Goal: Task Accomplishment & Management: Manage account settings

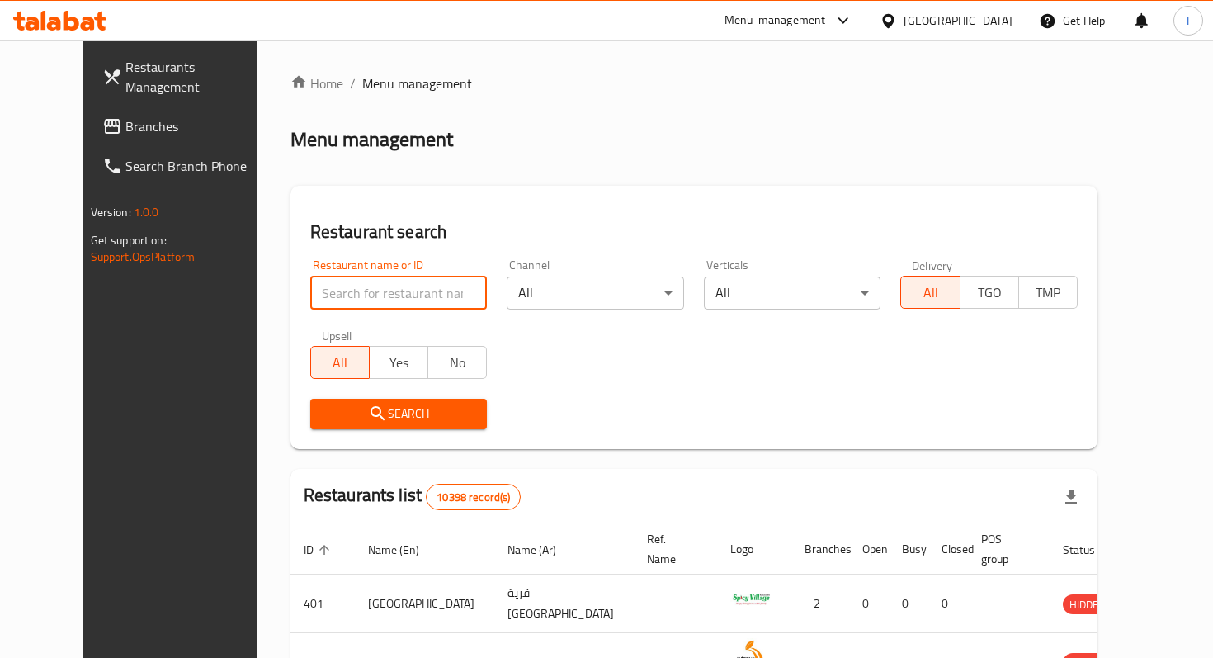
click at [358, 300] on input "search" at bounding box center [398, 292] width 177 height 33
type input "mo sub"
click button "Search" at bounding box center [398, 413] width 177 height 31
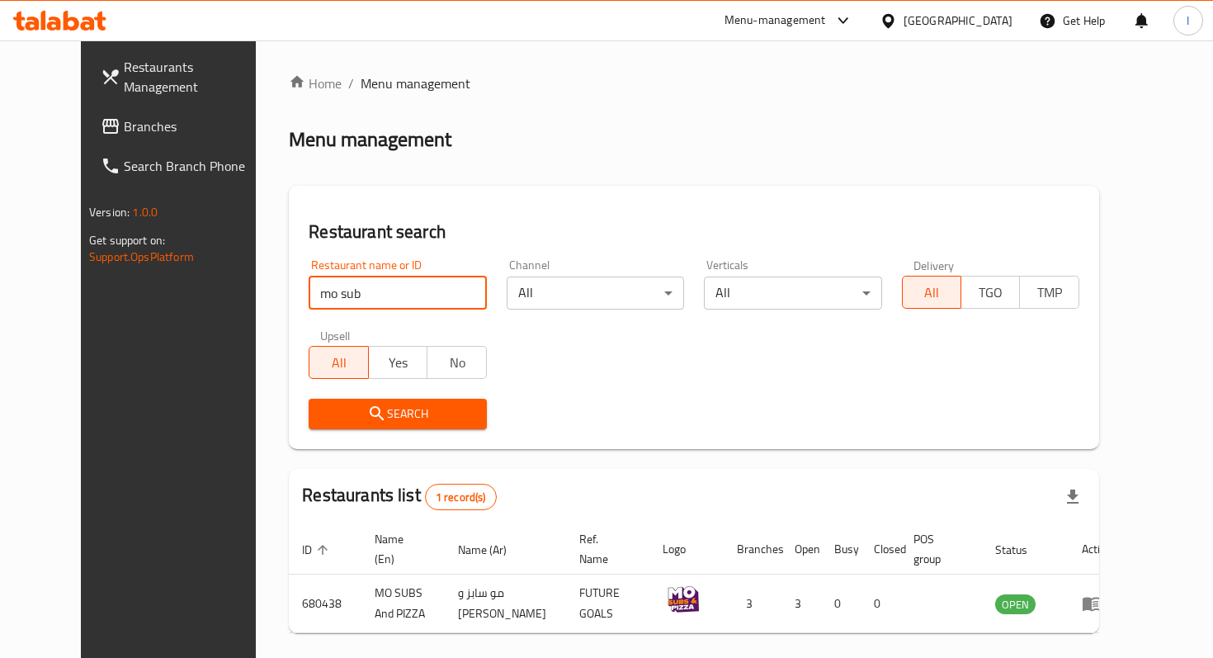
scroll to position [46, 0]
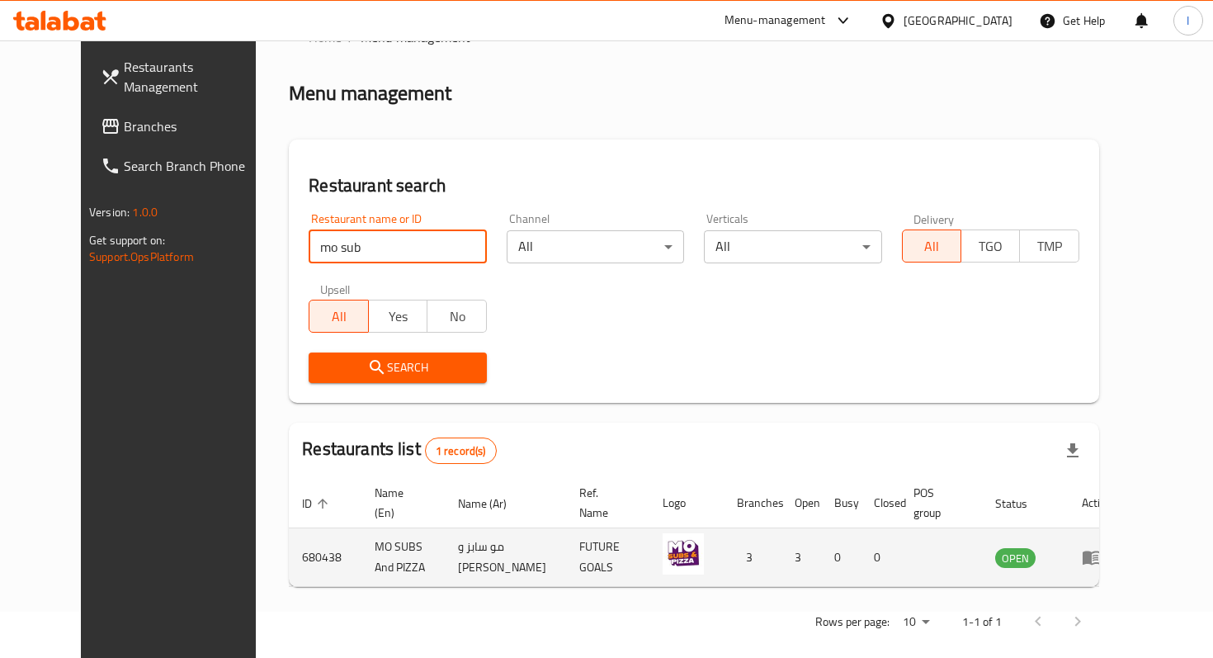
click at [1101, 547] on icon "enhanced table" at bounding box center [1092, 557] width 20 height 20
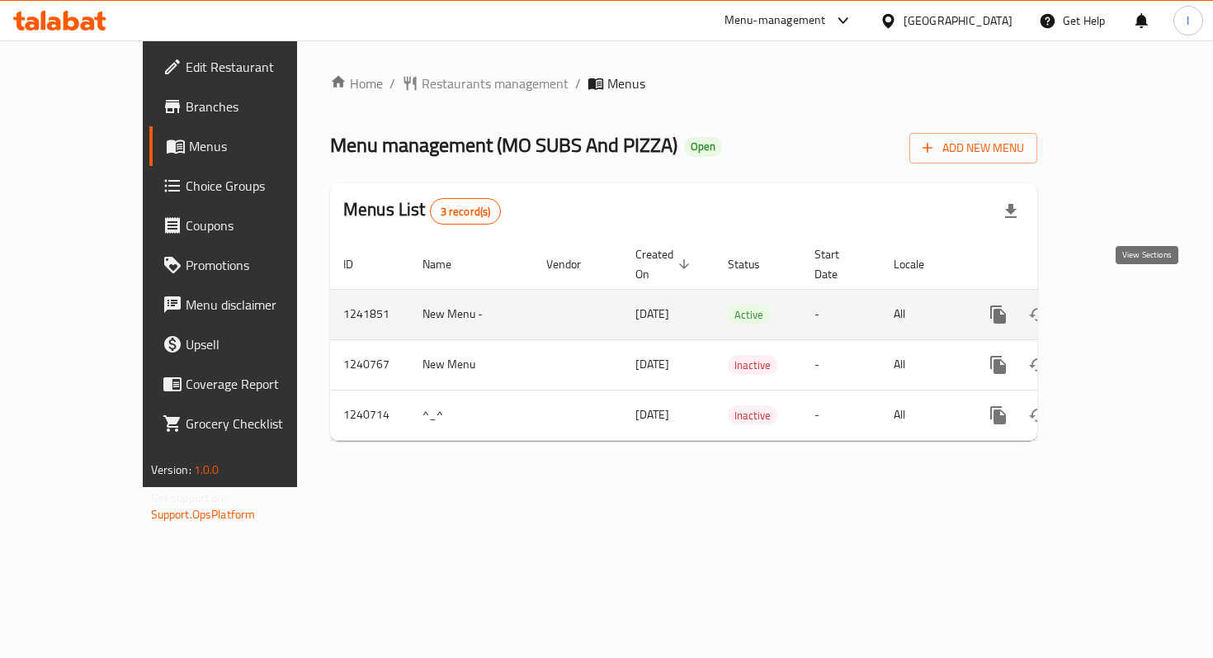
click at [1125, 307] on icon "enhanced table" at bounding box center [1117, 314] width 15 height 15
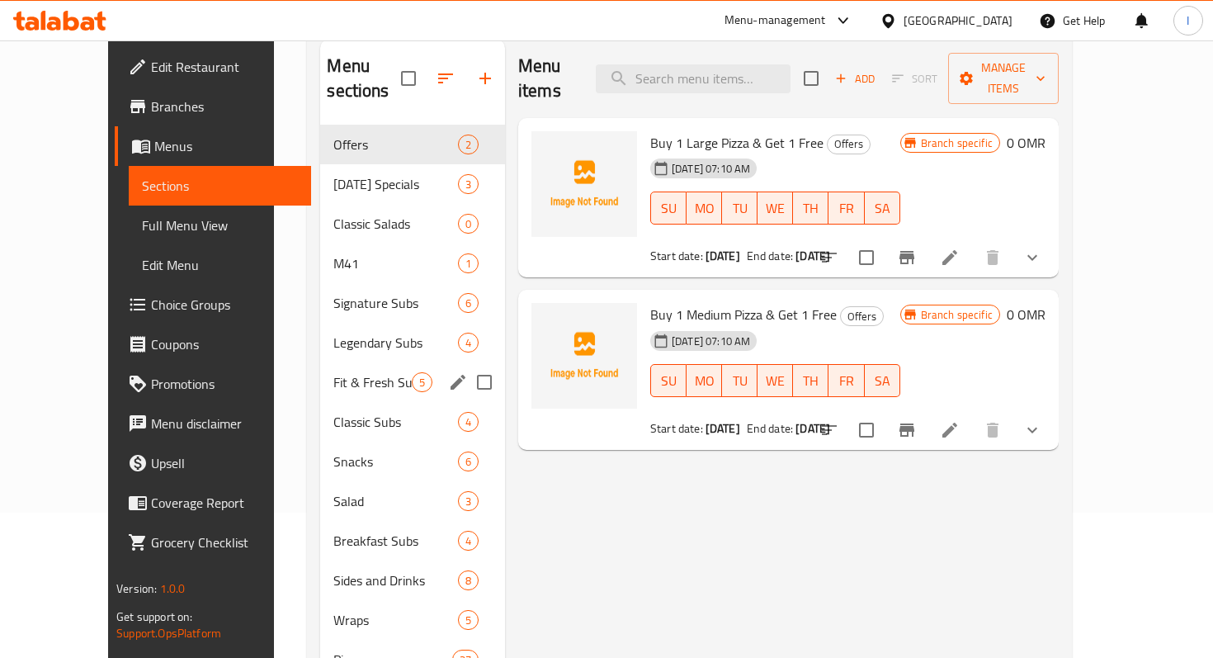
scroll to position [151, 0]
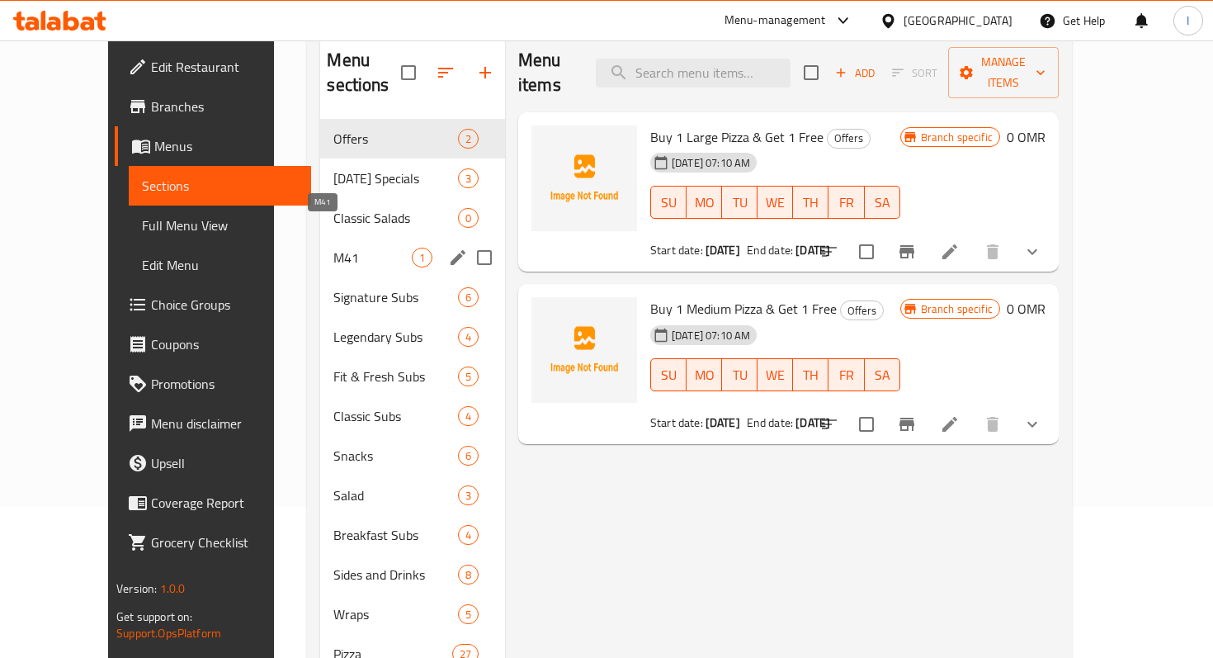
click at [333, 248] on span "M41" at bounding box center [372, 258] width 78 height 20
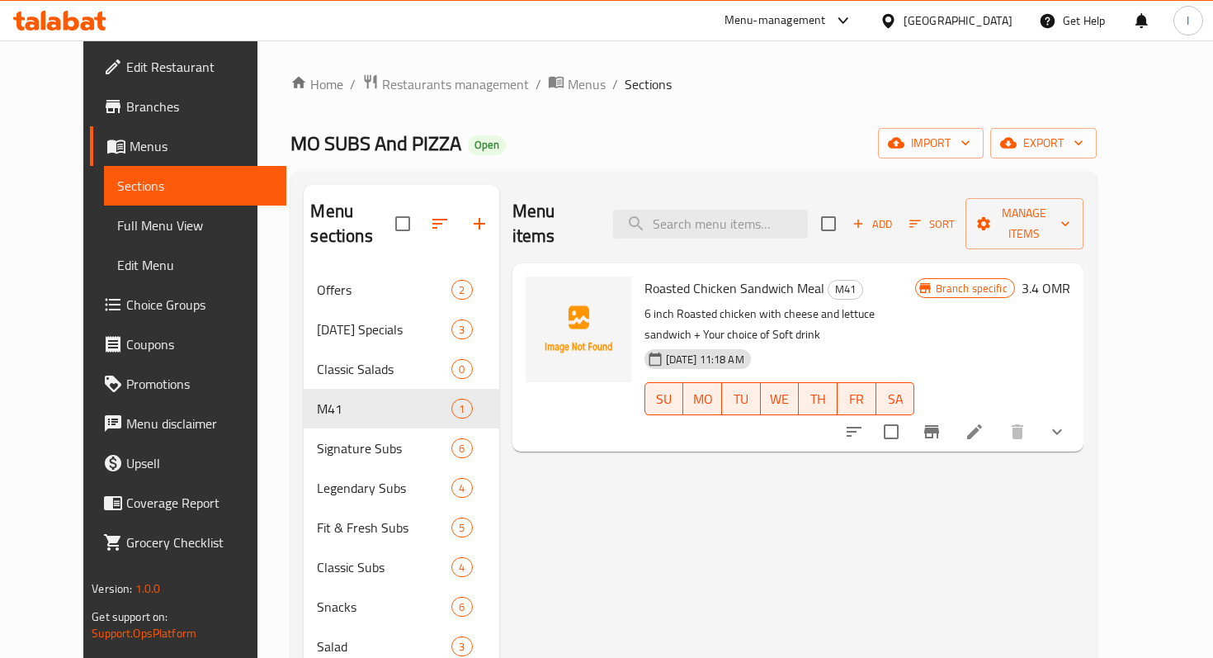
scroll to position [2, 0]
click at [939, 422] on icon "Branch-specific-item" at bounding box center [931, 428] width 15 height 13
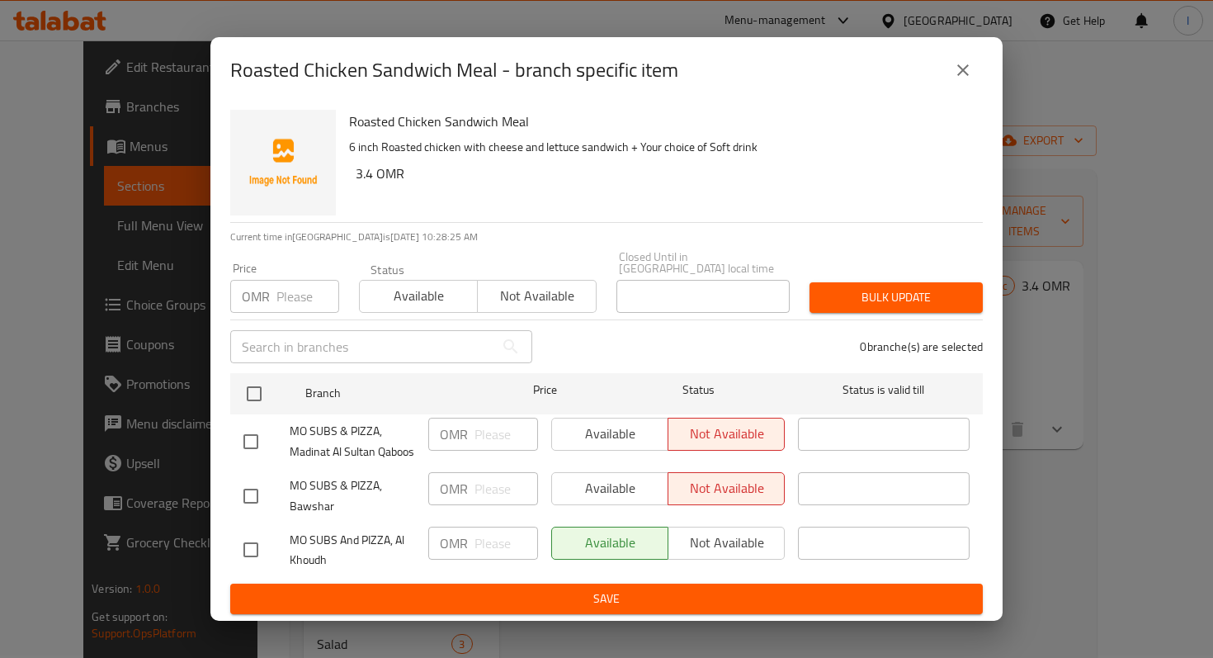
click at [251, 543] on input "checkbox" at bounding box center [250, 549] width 35 height 35
checkbox input "true"
click at [723, 531] on span "Not available" at bounding box center [726, 542] width 103 height 24
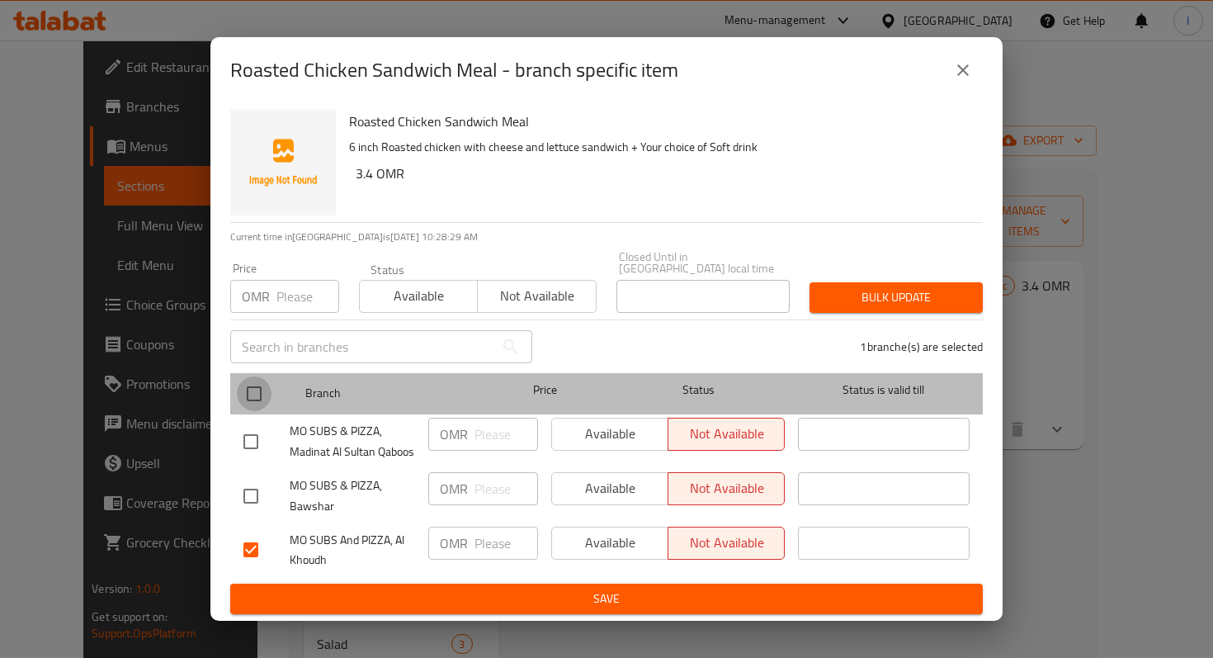
click at [266, 389] on input "checkbox" at bounding box center [254, 393] width 35 height 35
checkbox input "true"
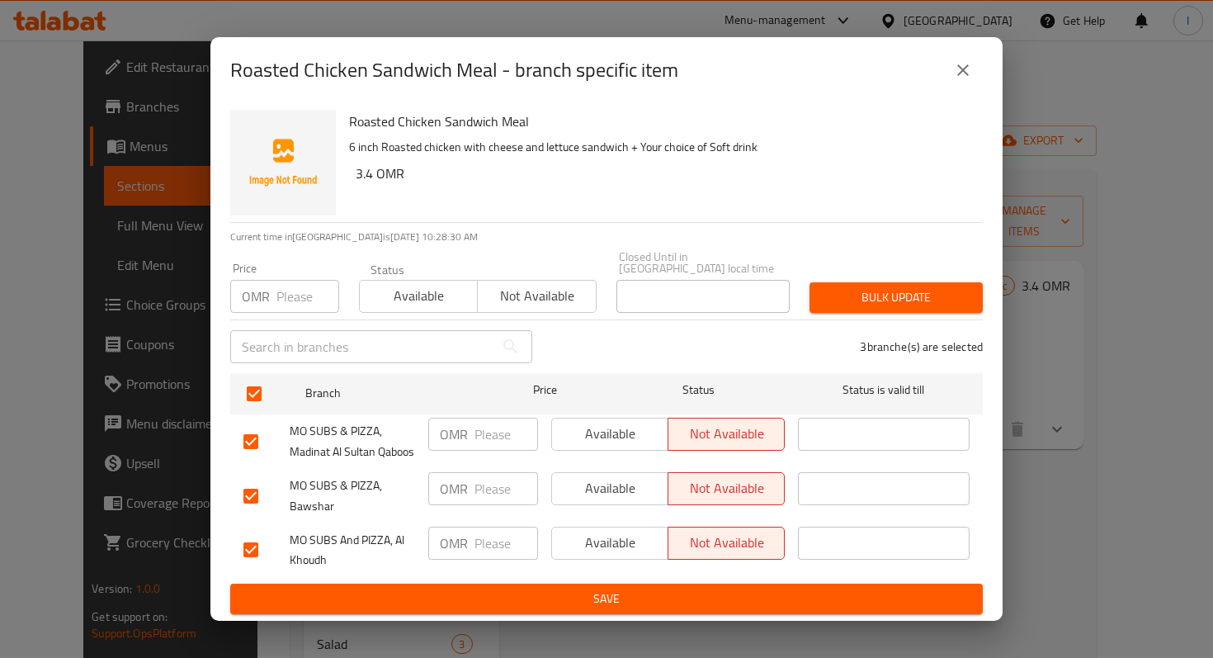
click at [535, 294] on span "Not available" at bounding box center [536, 296] width 105 height 24
click at [903, 289] on span "Bulk update" at bounding box center [896, 297] width 147 height 21
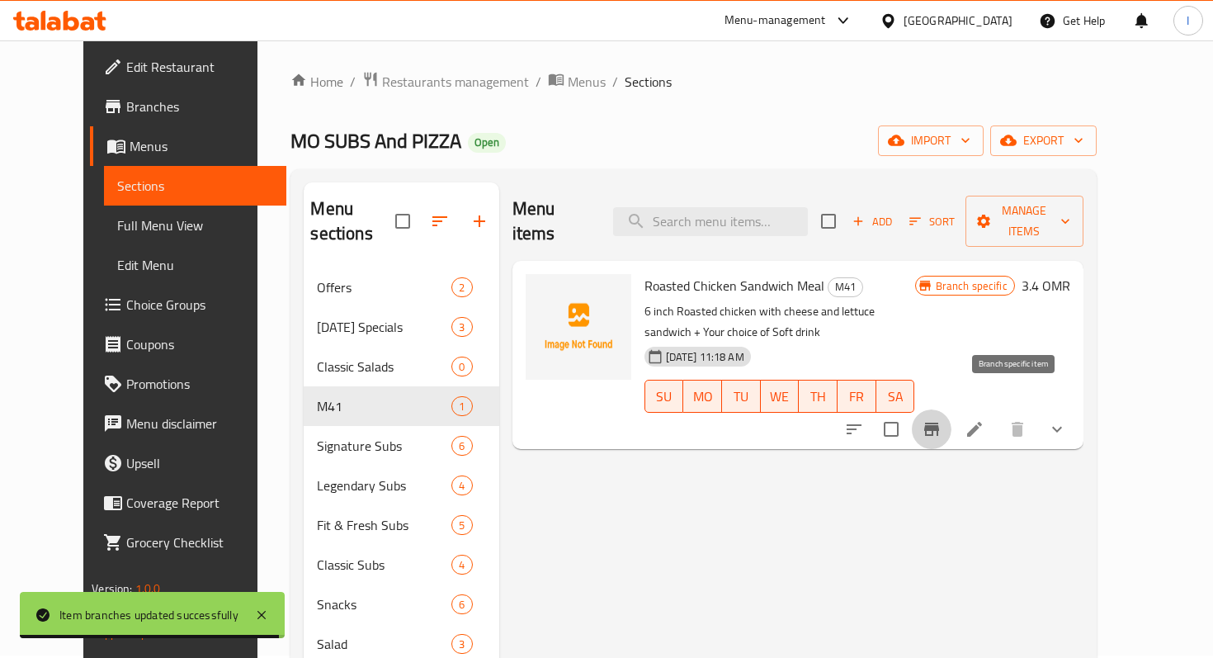
click at [941, 419] on icon "Branch-specific-item" at bounding box center [932, 429] width 20 height 20
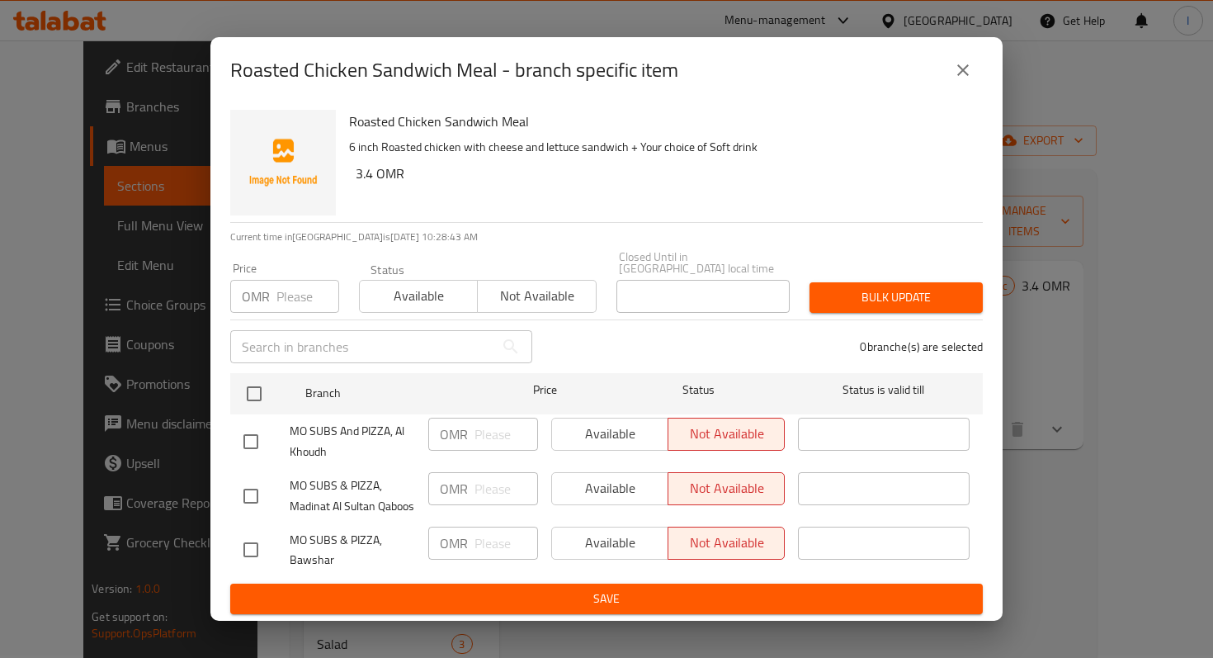
click at [966, 76] on icon "close" at bounding box center [963, 70] width 12 height 12
